Goal: Communication & Community: Answer question/provide support

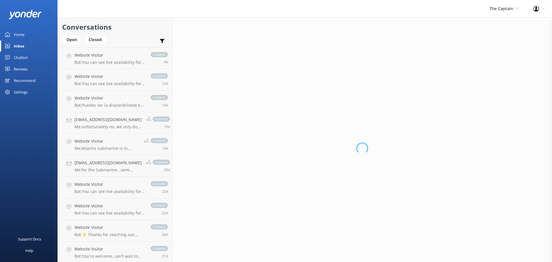
click at [18, 45] on div "Inbox" at bounding box center [19, 46] width 11 height 12
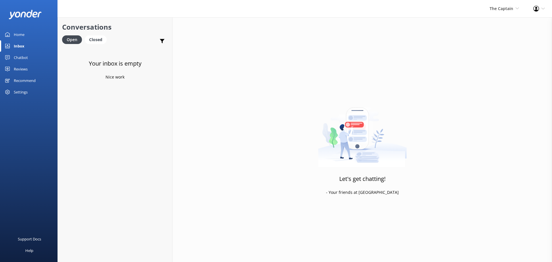
click at [21, 43] on div "Inbox" at bounding box center [19, 46] width 11 height 12
click at [72, 43] on div "Open" at bounding box center [72, 39] width 20 height 9
click at [77, 40] on div "Open" at bounding box center [72, 39] width 20 height 9
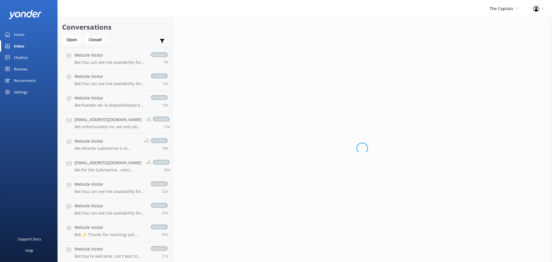
click at [22, 45] on div "Inbox" at bounding box center [19, 46] width 11 height 12
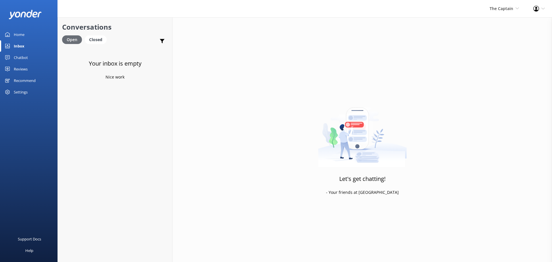
click at [72, 37] on div "Open" at bounding box center [72, 39] width 20 height 9
